Goal: Unclear: Browse casually

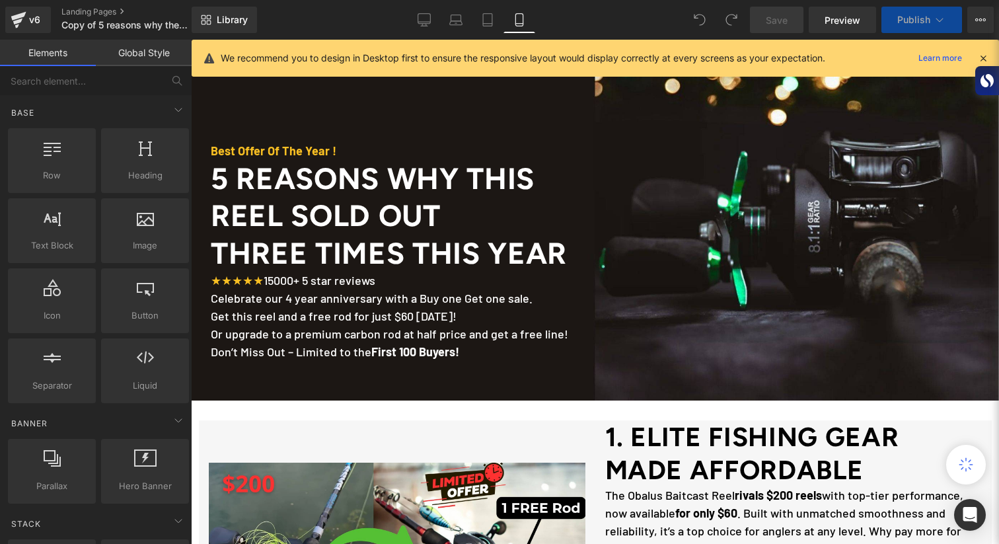
click at [513, 24] on link "Mobile" at bounding box center [520, 20] width 32 height 26
click at [426, 19] on icon at bounding box center [424, 19] width 13 height 13
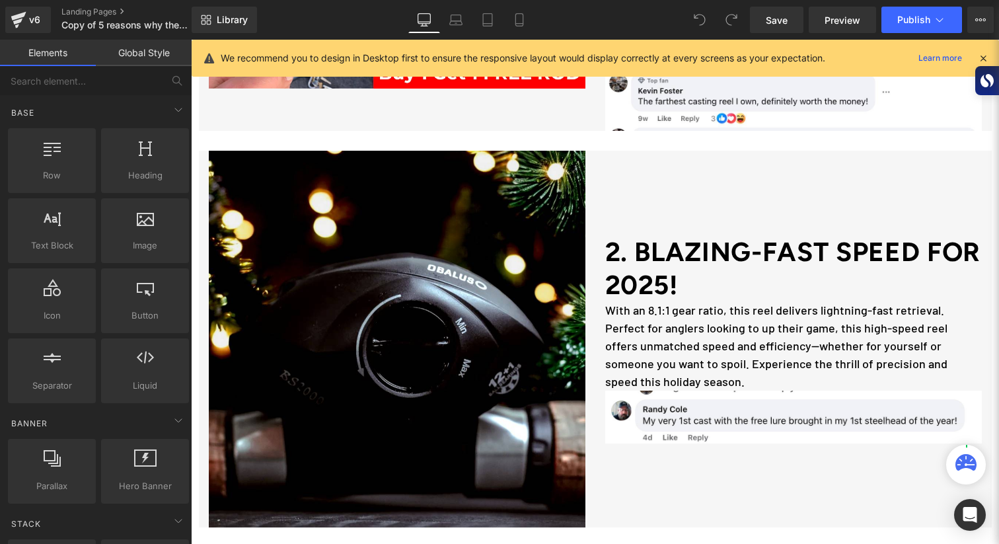
click at [971, 472] on icon at bounding box center [966, 464] width 21 height 21
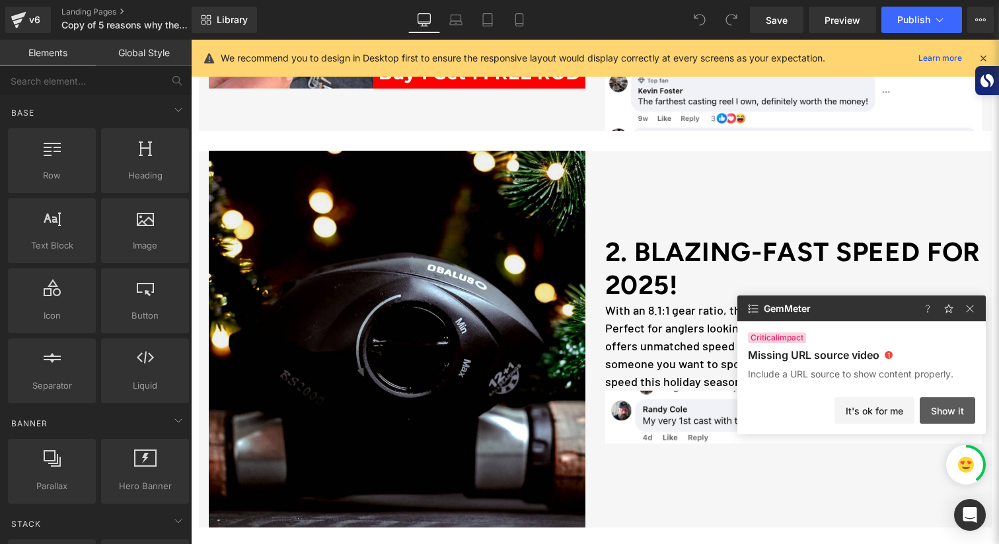
click at [934, 412] on button "Show it" at bounding box center [948, 410] width 56 height 26
click at [948, 411] on button "Show it" at bounding box center [948, 410] width 56 height 26
click at [878, 410] on button "It's ok for me" at bounding box center [875, 410] width 80 height 26
click at [973, 463] on img at bounding box center [966, 465] width 16 height 16
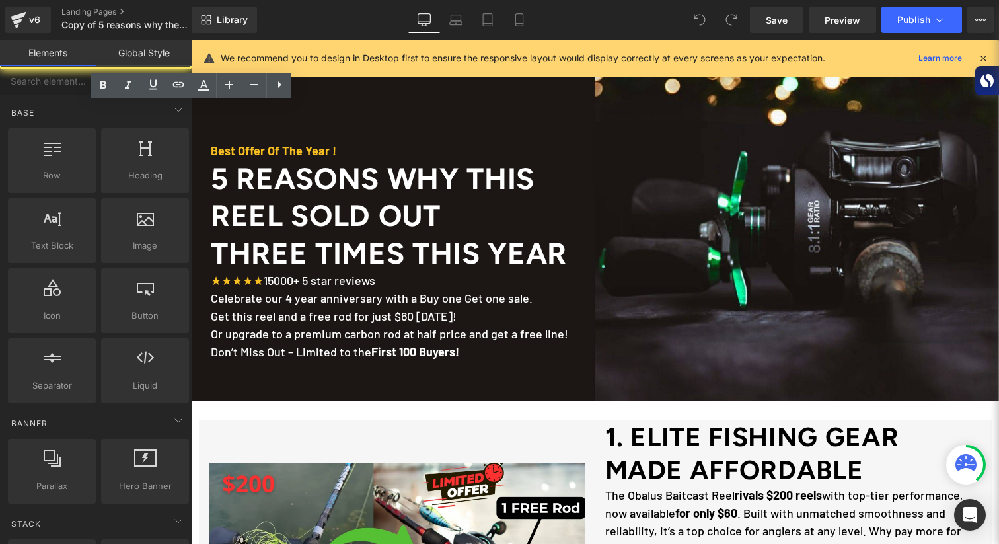
scroll to position [574, 0]
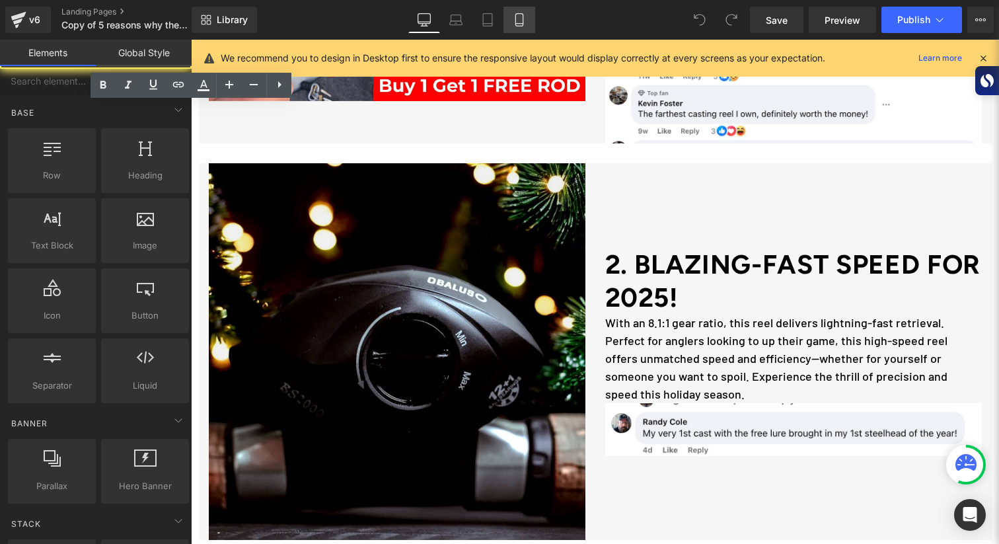
click at [521, 17] on icon at bounding box center [519, 19] width 13 height 13
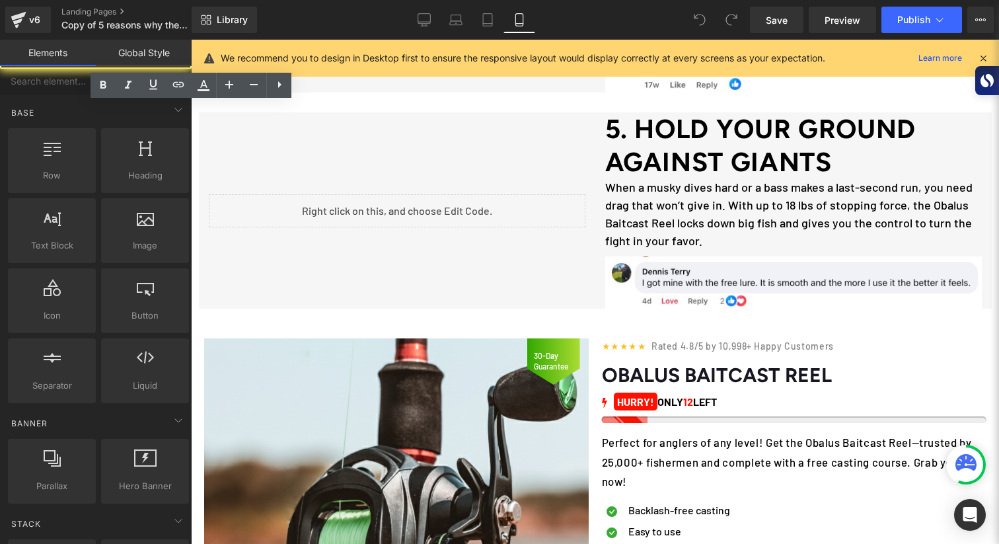
scroll to position [0, 0]
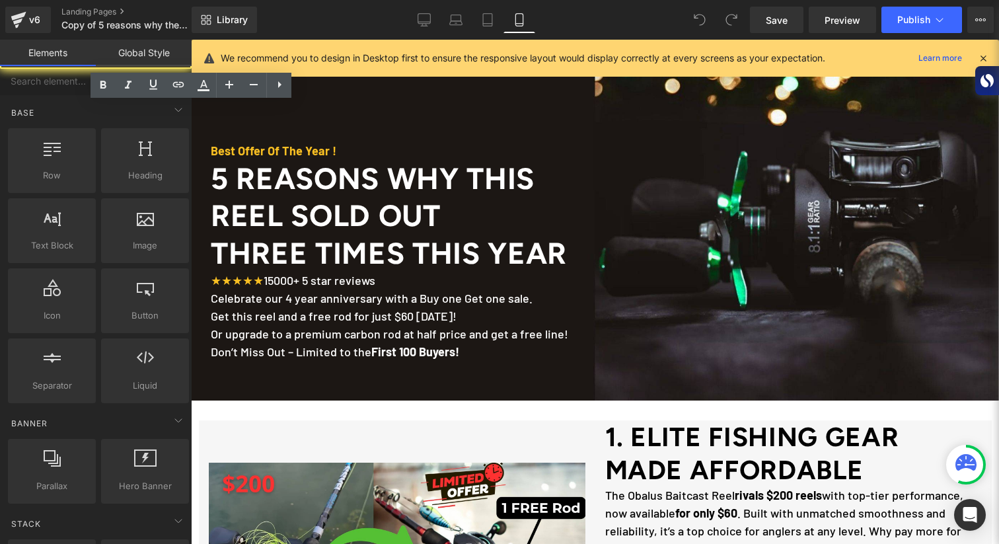
click at [372, 324] on p "Celebrate our 4 year anniversary with a Buy one Get one sale. Get this reel and…" at bounding box center [605, 324] width 788 height 71
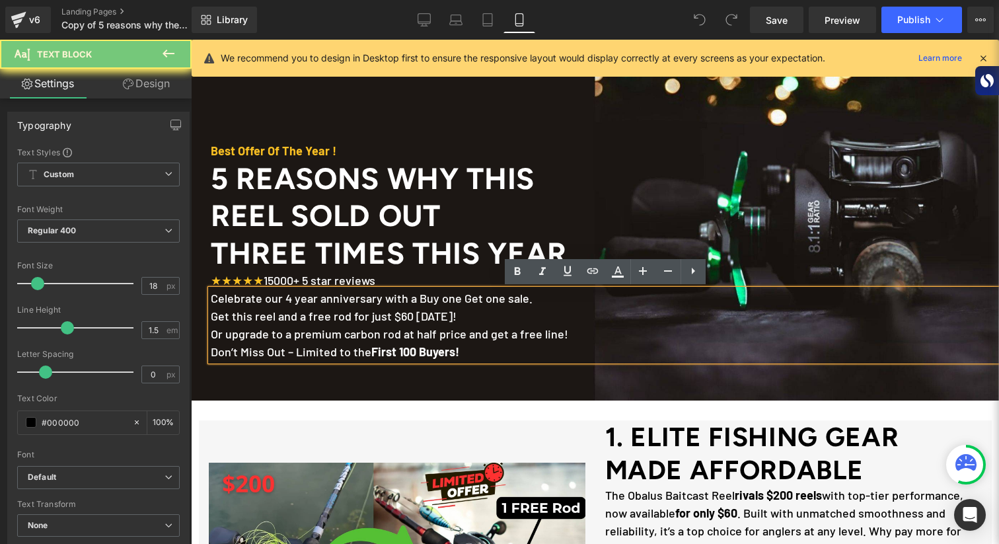
scroll to position [409, 0]
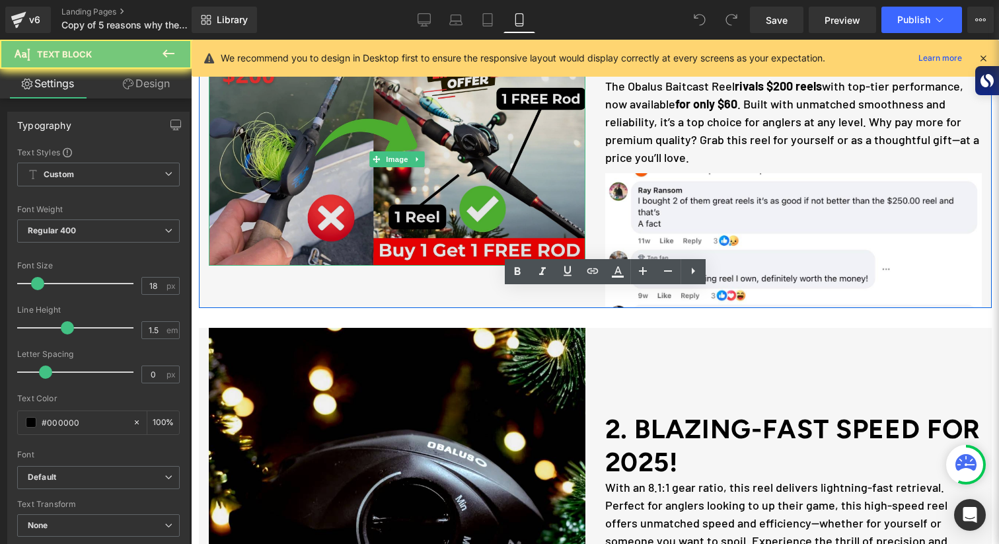
click at [475, 193] on img at bounding box center [397, 160] width 377 height 212
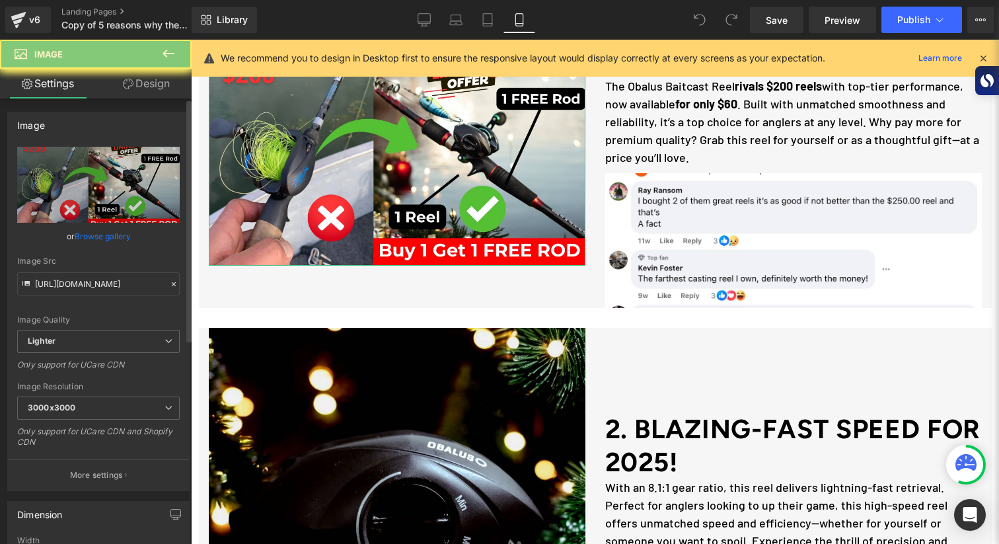
click at [106, 231] on link "Browse gallery" at bounding box center [103, 236] width 56 height 23
type input "[URL][DOMAIN_NAME]"
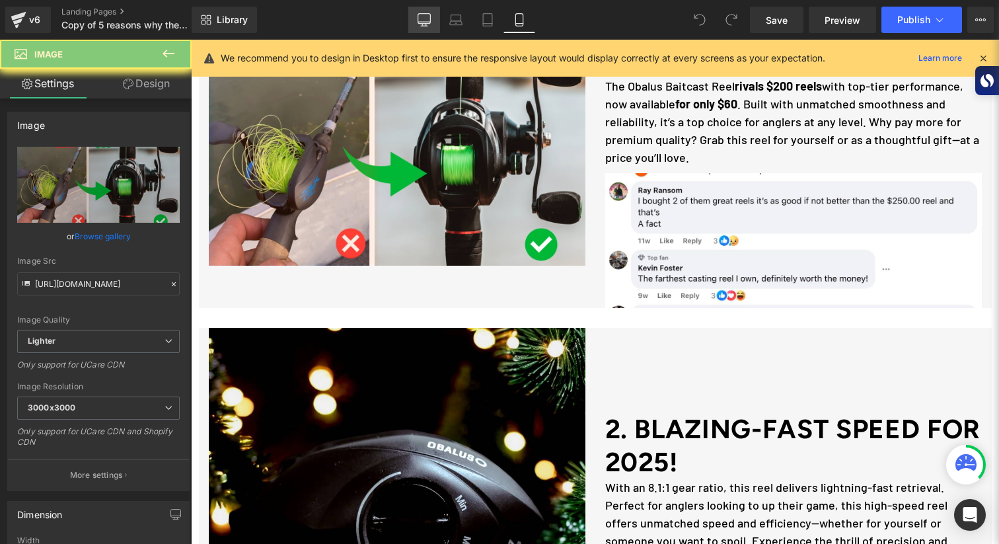
click at [426, 25] on icon at bounding box center [424, 25] width 4 height 3
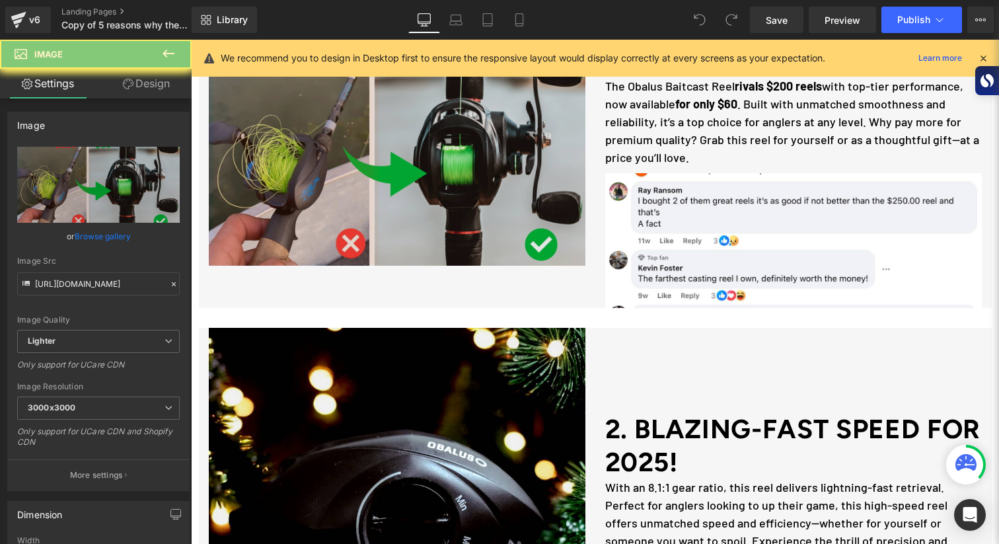
scroll to position [311, 0]
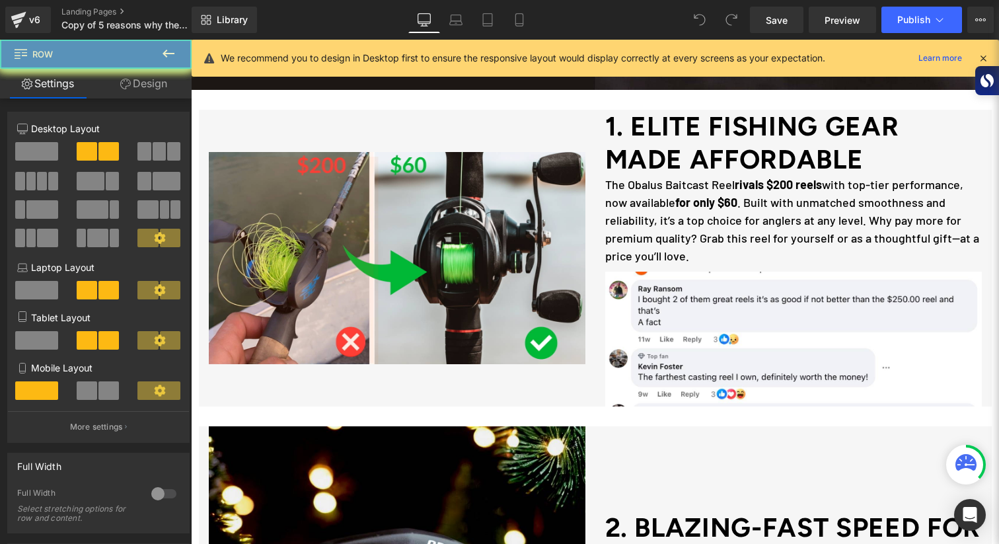
click at [533, 399] on div "Image" at bounding box center [397, 258] width 397 height 297
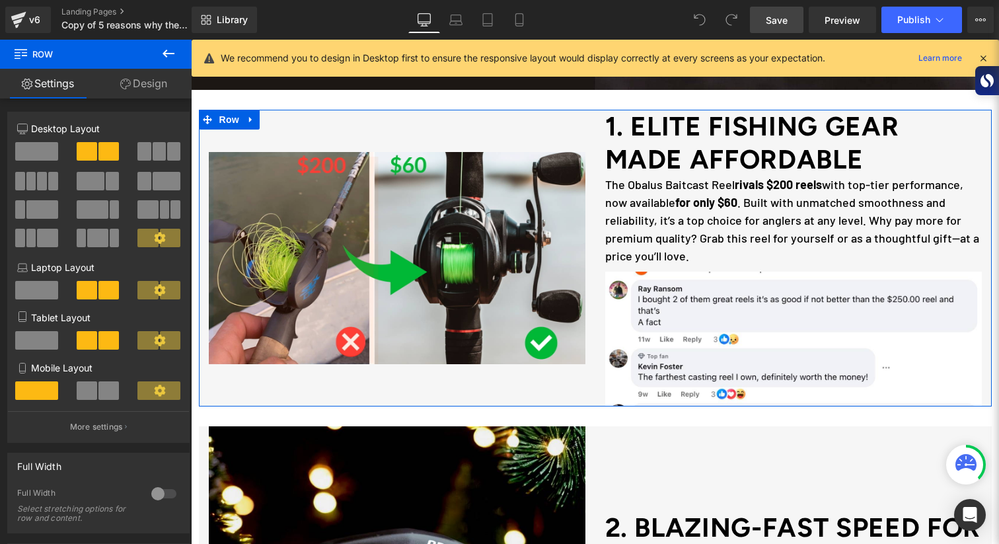
scroll to position [233, 0]
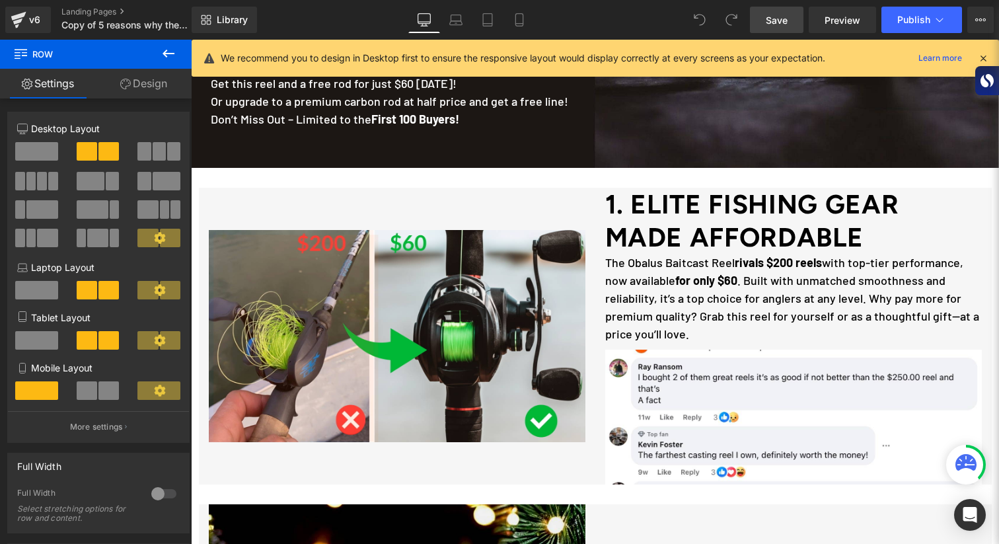
click at [761, 17] on link "Save" at bounding box center [777, 20] width 54 height 26
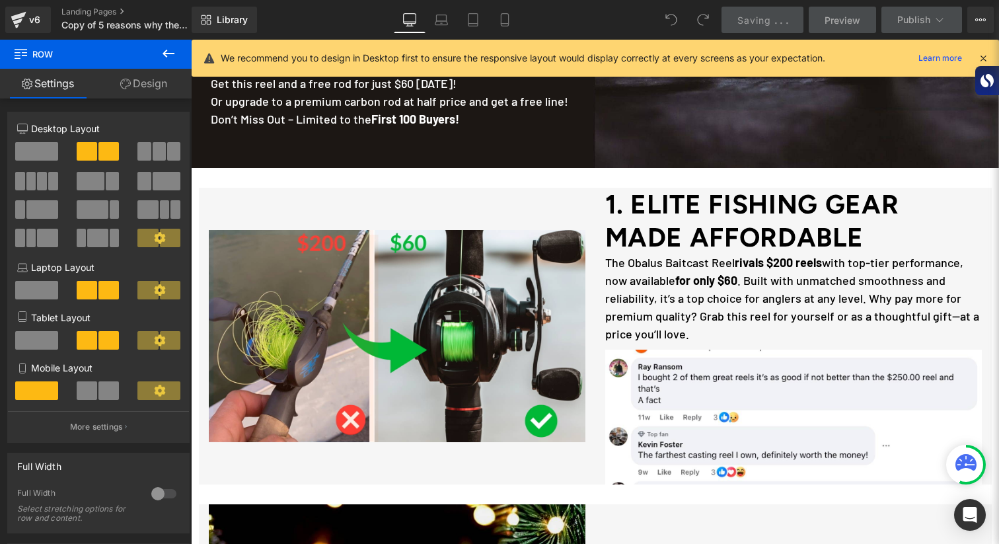
click at [390, 126] on span "Celebrate our 4 year anniversary with a Buy one Get one sale. Get this reel and…" at bounding box center [390, 92] width 358 height 68
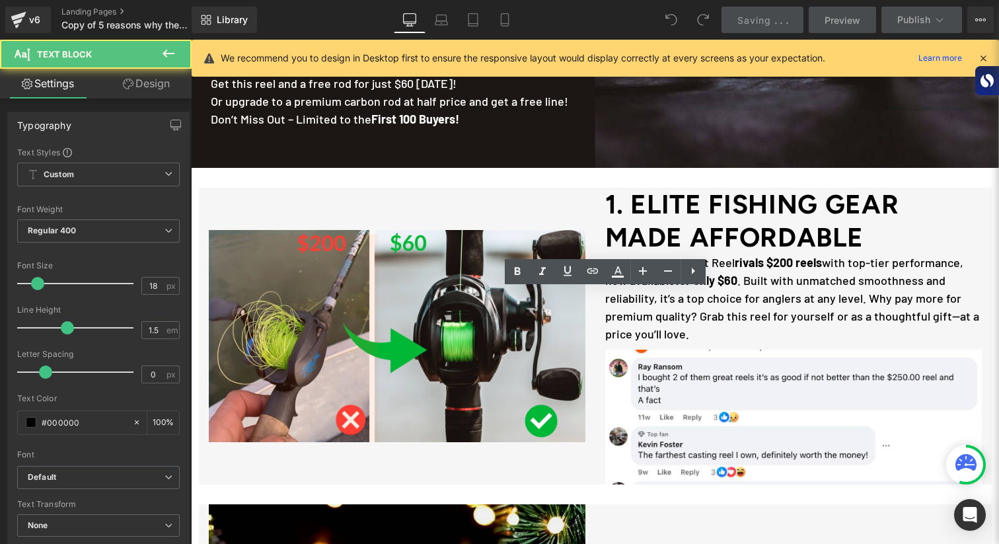
click at [407, 38] on span "Three Times This Year" at bounding box center [389, 21] width 356 height 36
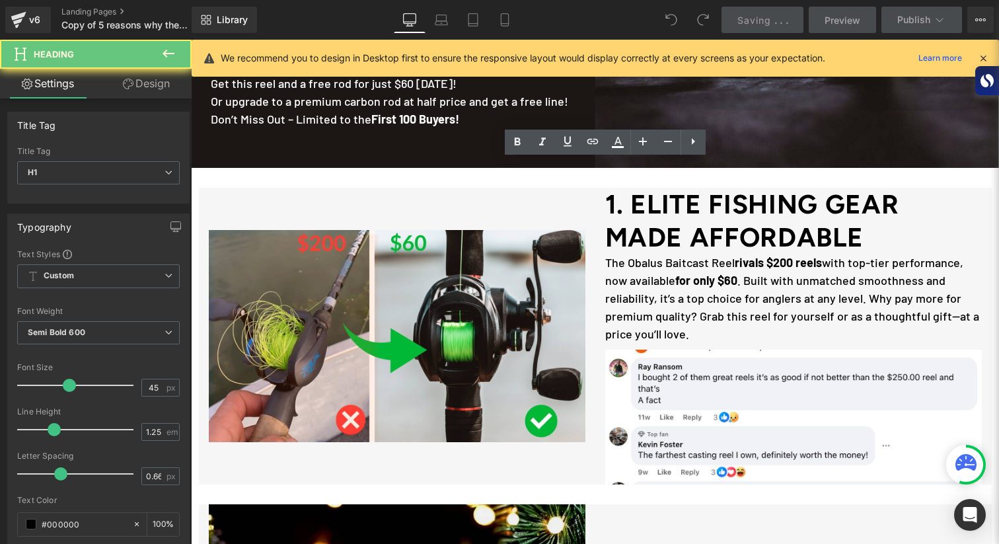
click at [445, 126] on strong "First 100 Buyers!" at bounding box center [415, 119] width 88 height 15
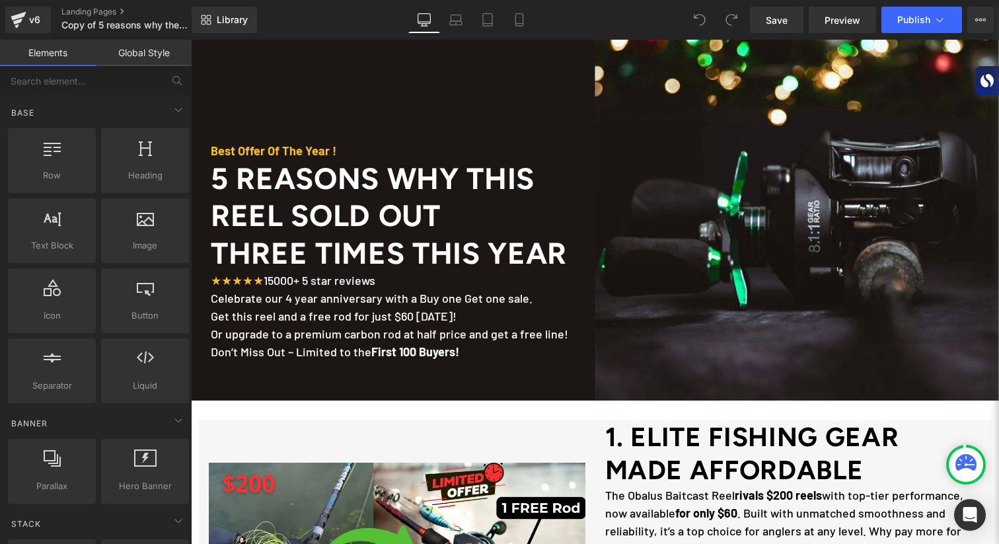
scroll to position [1848, 0]
